Goal: Information Seeking & Learning: Learn about a topic

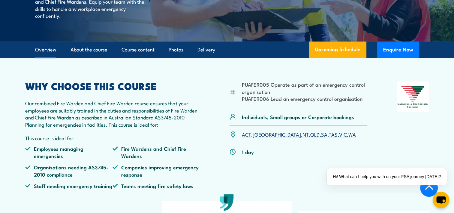
scroll to position [150, 0]
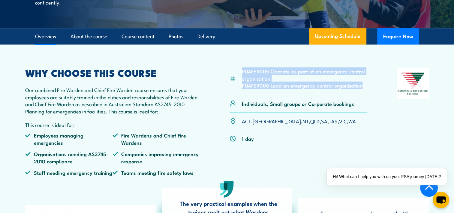
drag, startPoint x: 361, startPoint y: 101, endPoint x: 239, endPoint y: 85, distance: 123.8
click at [239, 85] on div "PUAFER005 Operate as part of an emergency control organisation PUAFER006 Lead a…" at bounding box center [299, 81] width 138 height 26
copy ul "PUAFER005 Operate as part of an emergency control organisation PUAFER006 Lead a…"
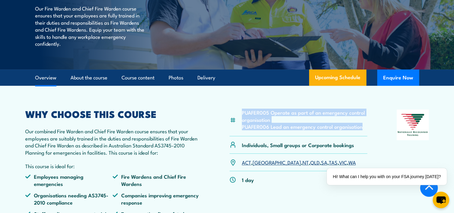
scroll to position [0, 0]
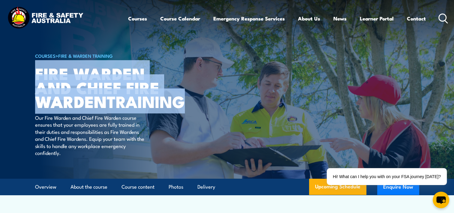
drag, startPoint x: 117, startPoint y: 115, endPoint x: 35, endPoint y: 79, distance: 89.2
click at [35, 79] on h1 "Fire Warden and Chief Fire Warden TRAINING" at bounding box center [109, 87] width 148 height 42
click at [192, 117] on article "COURSES > Fire & Warden Training Fire Warden and Chief Fire Warden TRAINING Our…" at bounding box center [227, 89] width 384 height 178
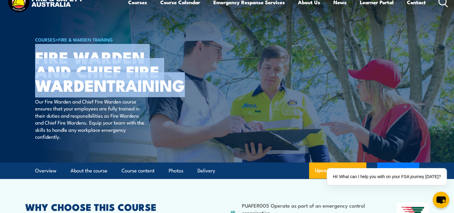
scroll to position [30, 0]
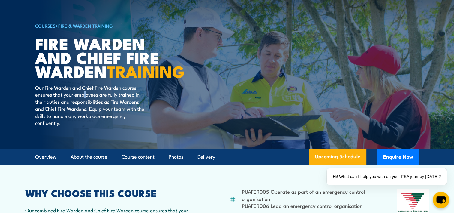
click at [85, 107] on p "Our Fire Warden and Chief Fire Warden course ensures that your employees are fu…" at bounding box center [90, 105] width 110 height 42
drag, startPoint x: 85, startPoint y: 107, endPoint x: 94, endPoint y: 111, distance: 9.5
click at [94, 111] on p "Our Fire Warden and Chief Fire Warden course ensures that your employees are fu…" at bounding box center [90, 105] width 110 height 42
drag, startPoint x: 119, startPoint y: 99, endPoint x: 46, endPoint y: 99, distance: 73.9
click at [46, 99] on p "Our Fire Warden and Chief Fire Warden course ensures that your employees are fu…" at bounding box center [90, 105] width 110 height 42
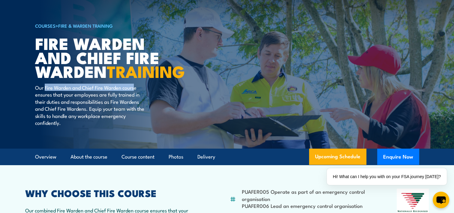
copy p "Fire Warden and Chief Fire Warden cours"
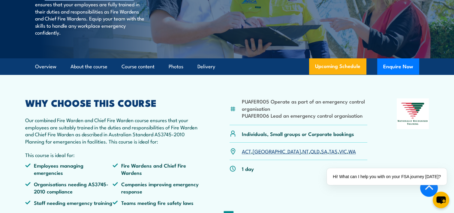
scroll to position [60, 0]
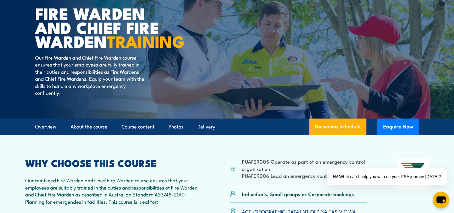
click at [84, 96] on p "Our Fire Warden and Chief Fire Warden course ensures that your employees are fu…" at bounding box center [90, 75] width 110 height 42
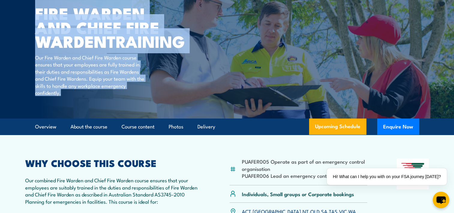
drag, startPoint x: 62, startPoint y: 107, endPoint x: 28, endPoint y: 75, distance: 47.6
click at [28, 75] on section "COURSES > Fire & Warden Training Fire Warden and Chief Fire Warden TRAINING Our…" at bounding box center [227, 29] width 454 height 178
drag, startPoint x: 28, startPoint y: 75, endPoint x: 48, endPoint y: 84, distance: 22.4
click at [48, 84] on p "Our Fire Warden and Chief Fire Warden course ensures that your employees are fu…" at bounding box center [90, 75] width 110 height 42
click at [122, 91] on p "Our Fire Warden and Chief Fire Warden course ensures that your employees are fu…" at bounding box center [90, 75] width 110 height 42
